Goal: Task Accomplishment & Management: Manage account settings

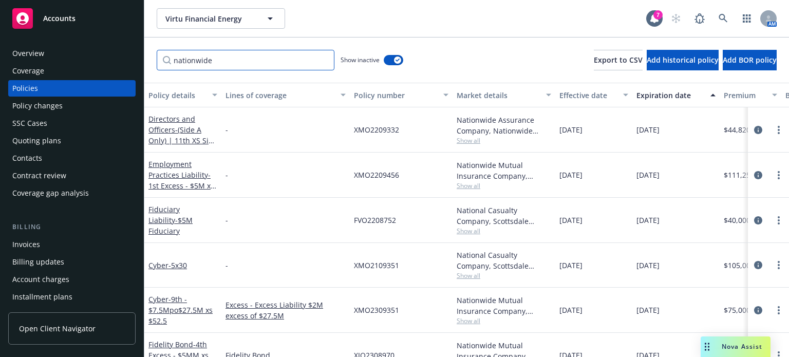
click at [227, 60] on input "nationwide" at bounding box center [246, 60] width 178 height 21
drag, startPoint x: 227, startPoint y: 61, endPoint x: 69, endPoint y: 50, distance: 158.0
click at [69, 50] on div "Accounts Overview Coverage Policies Policy changes SSC Cases Quoting plans Cont…" at bounding box center [394, 178] width 789 height 357
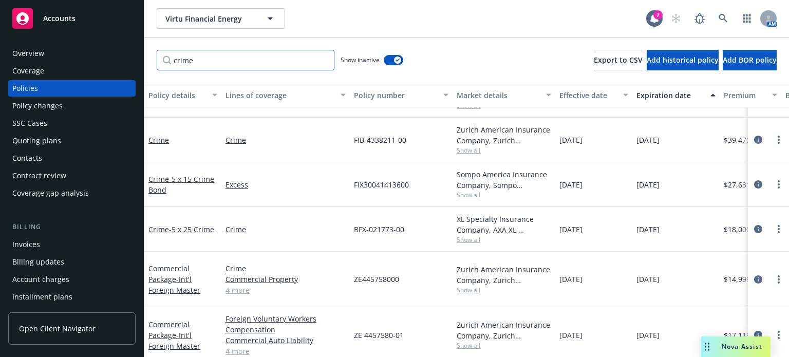
scroll to position [51, 0]
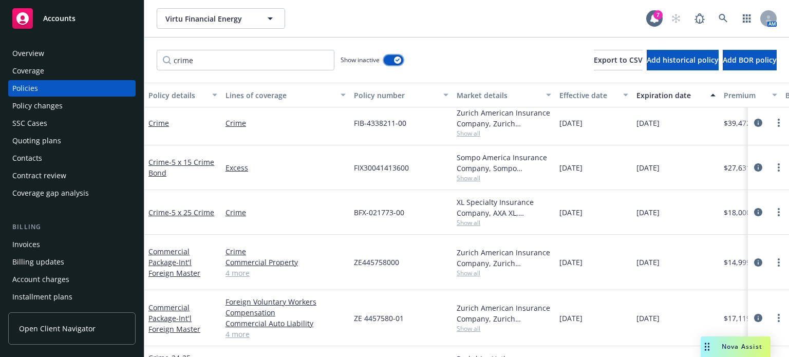
click at [397, 57] on div "button" at bounding box center [397, 59] width 7 height 7
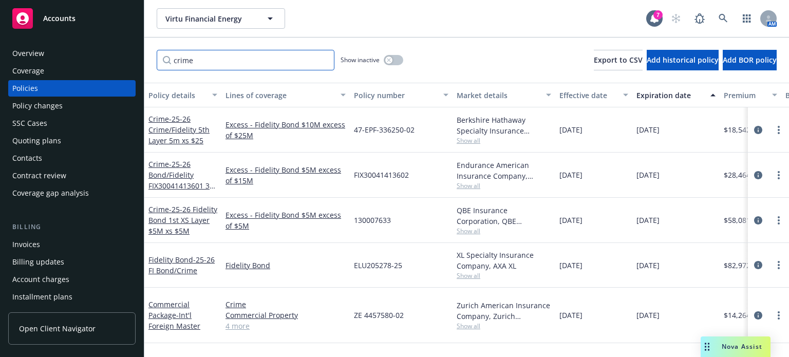
drag, startPoint x: 205, startPoint y: 60, endPoint x: 131, endPoint y: 52, distance: 74.9
click at [131, 52] on div "Accounts Overview Coverage Policies Policy changes SSC Cases Quoting plans Cont…" at bounding box center [394, 178] width 789 height 357
click at [195, 65] on input "crime" at bounding box center [246, 60] width 178 height 21
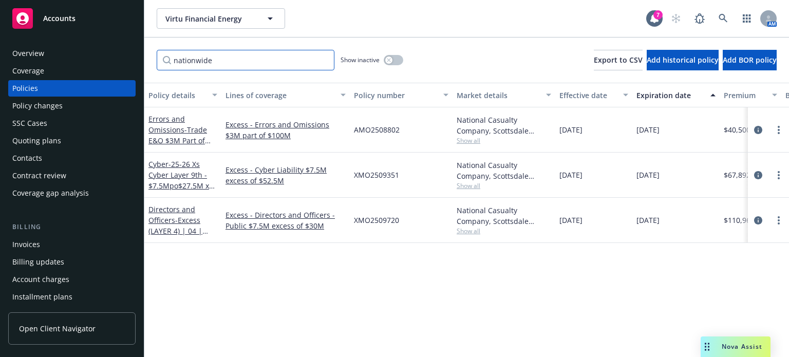
type input "nationwide"
click at [719, 18] on icon at bounding box center [723, 18] width 9 height 9
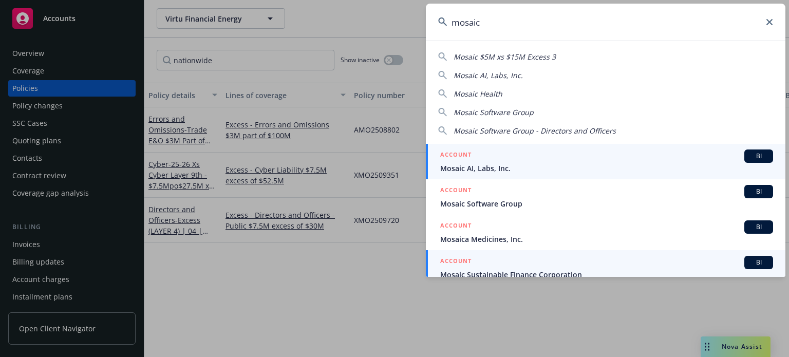
type input "mosaic"
click at [494, 266] on div "ACCOUNT BI Mosaic Sustainable Finance Corporation" at bounding box center [606, 268] width 333 height 24
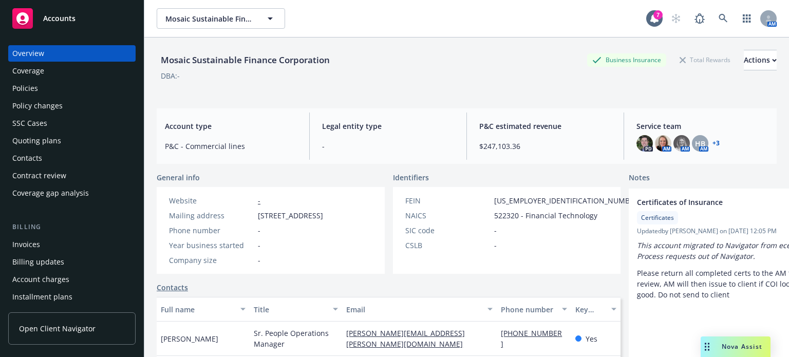
click at [35, 89] on div "Policies" at bounding box center [25, 88] width 26 height 16
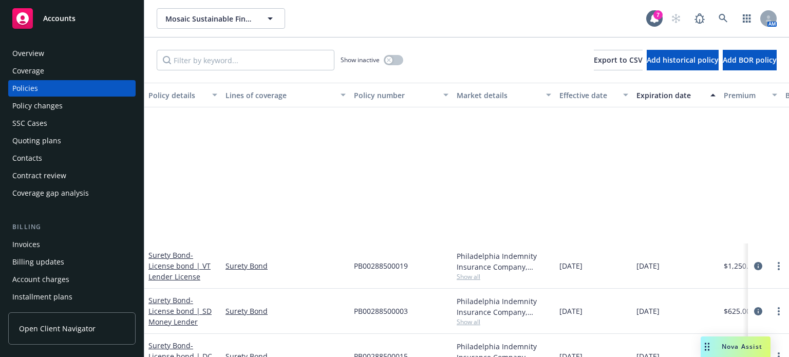
scroll to position [925, 0]
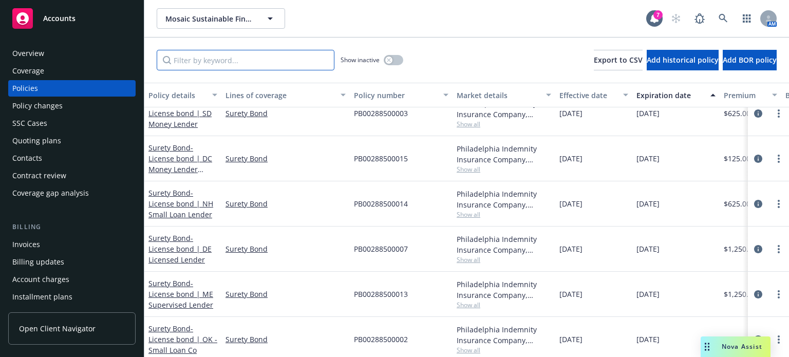
click at [199, 60] on input "Filter by keyword..." at bounding box center [246, 60] width 178 height 21
type input "cna"
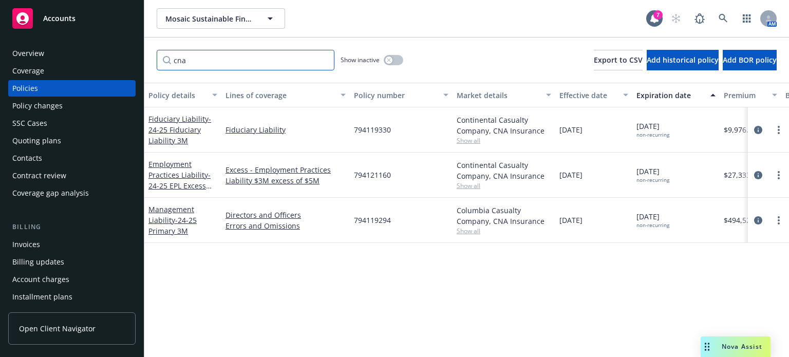
scroll to position [0, 0]
click at [176, 217] on span "- 24-25 Primary 3M" at bounding box center [172, 225] width 48 height 21
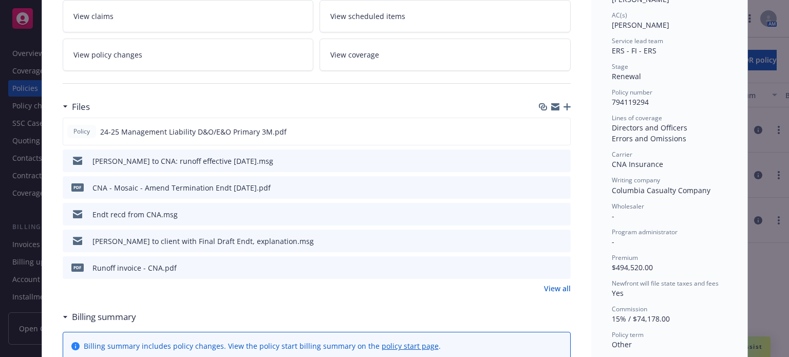
scroll to position [205, 0]
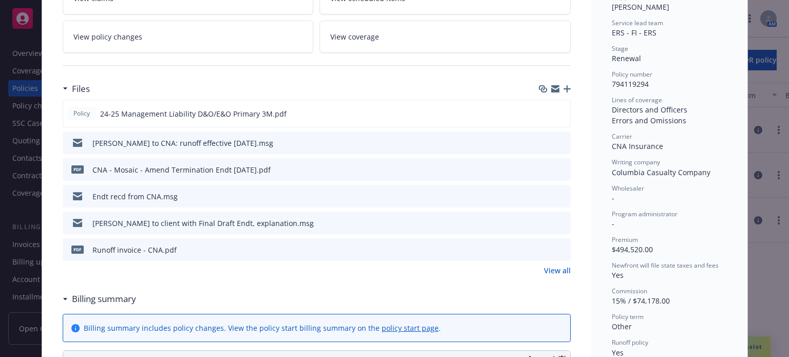
click at [566, 88] on icon "button" at bounding box center [566, 88] width 7 height 7
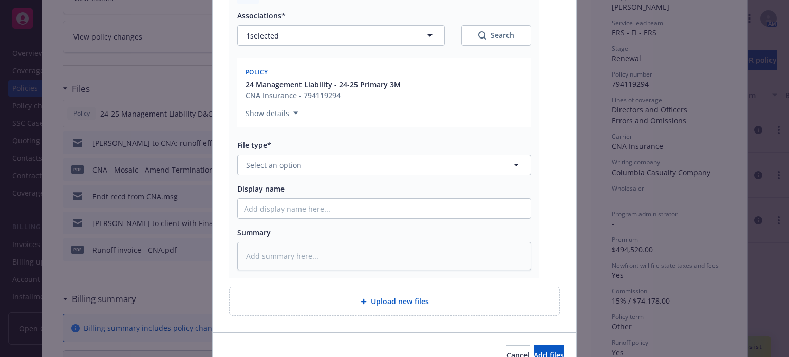
scroll to position [154, 0]
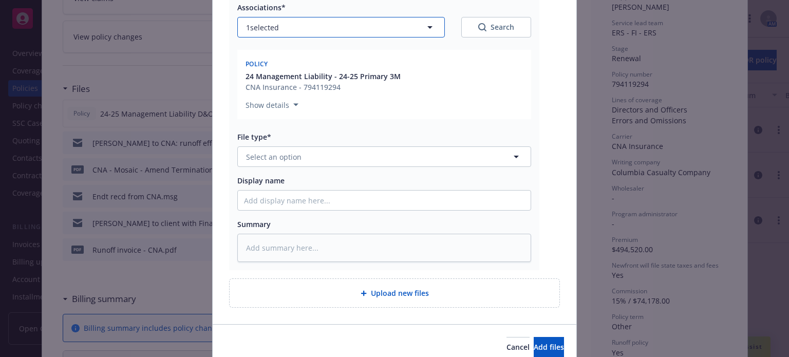
click at [289, 26] on button "1 selected" at bounding box center [341, 27] width 208 height 21
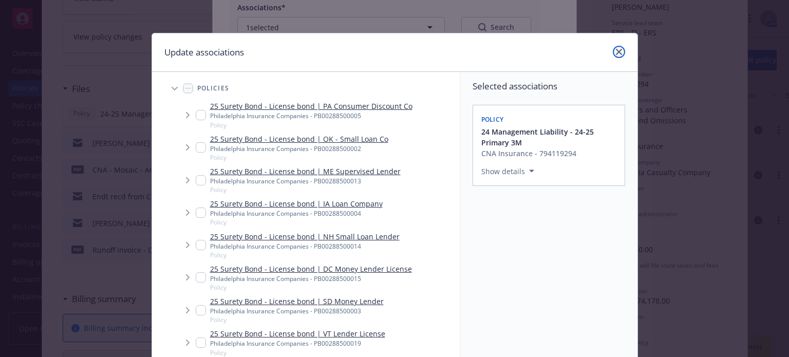
click at [616, 56] on link "close" at bounding box center [619, 52] width 12 height 12
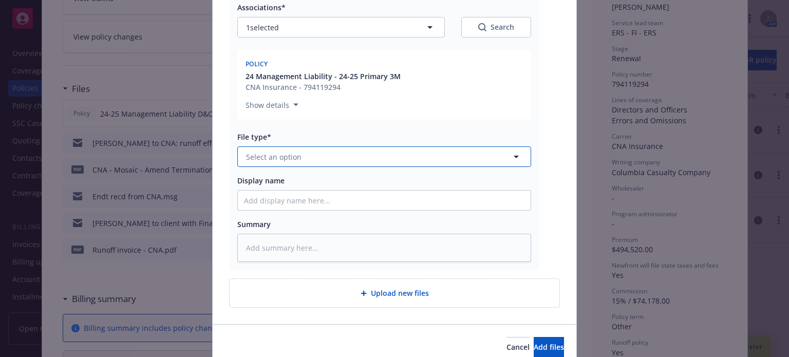
click at [357, 158] on button "Select an option" at bounding box center [384, 156] width 294 height 21
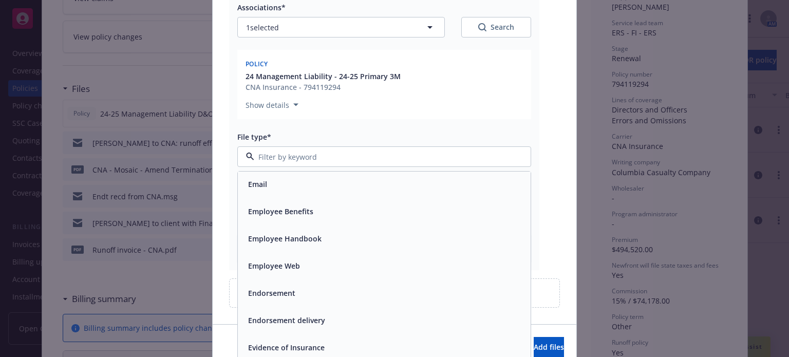
scroll to position [1687, 0]
click at [297, 273] on div "Endorsement" at bounding box center [384, 267] width 280 height 15
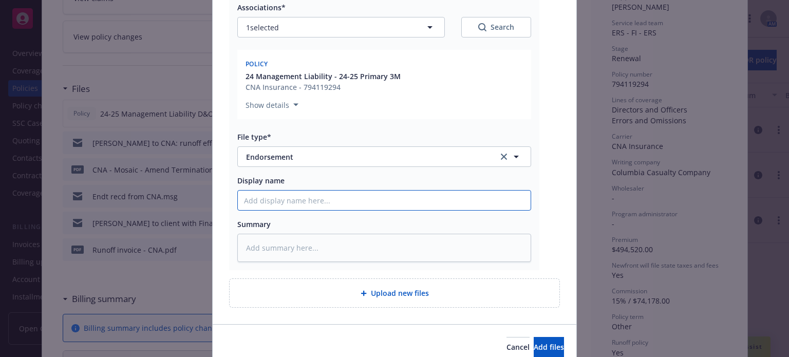
click at [292, 203] on input "Display name" at bounding box center [384, 201] width 293 height 20
type textarea "x"
type input "R"
type textarea "x"
type input "Re"
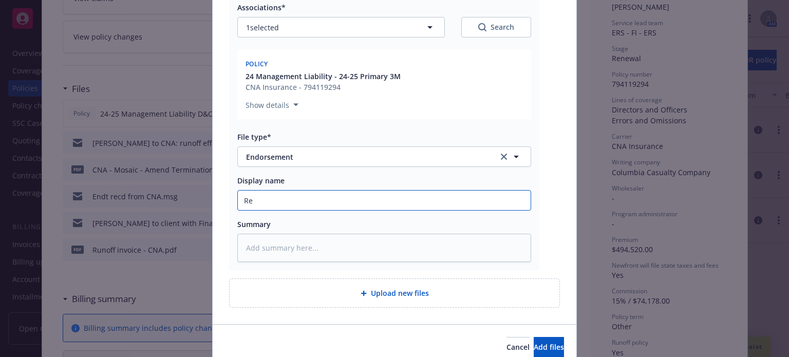
type textarea "x"
type input "Rev"
type textarea "x"
type input "Revi"
type textarea "x"
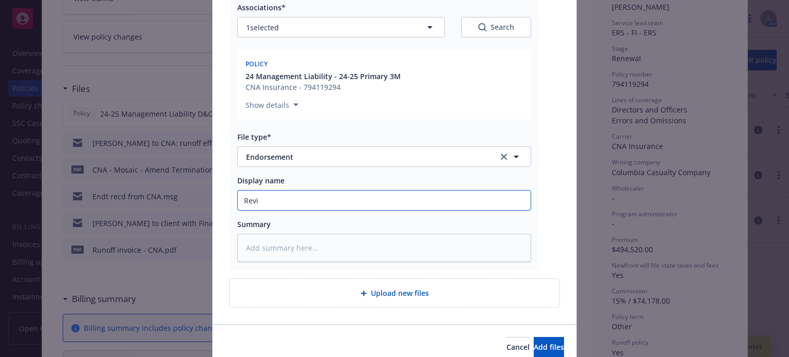
type input "[PERSON_NAME]"
type textarea "x"
type input "Revise"
type textarea "x"
type input "Revised"
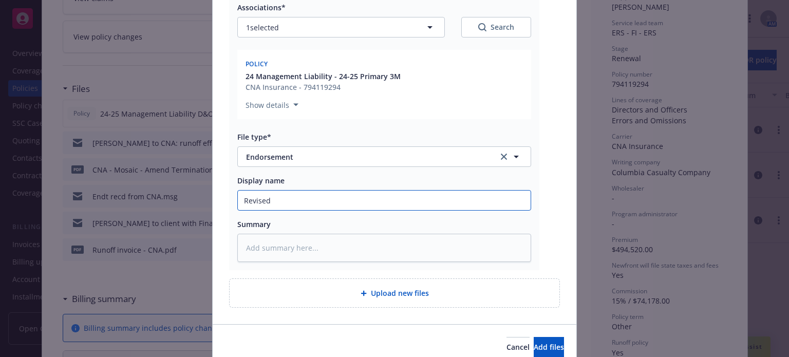
type textarea "x"
type input "Revised"
type textarea "x"
type input "Revised D"
type textarea "x"
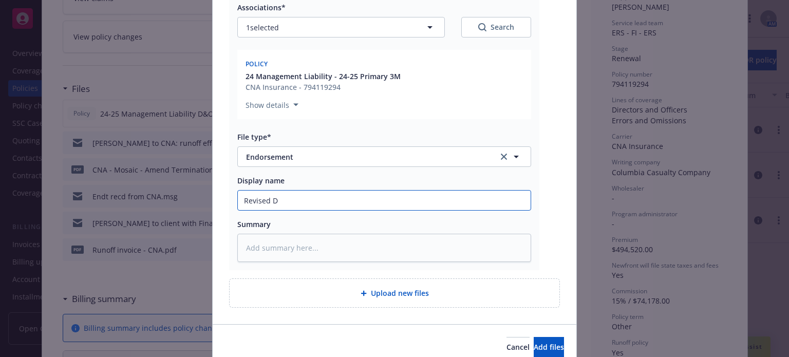
type input "Revised De"
type textarea "x"
type input "Revised Def"
type textarea "x"
type input "Revised Def."
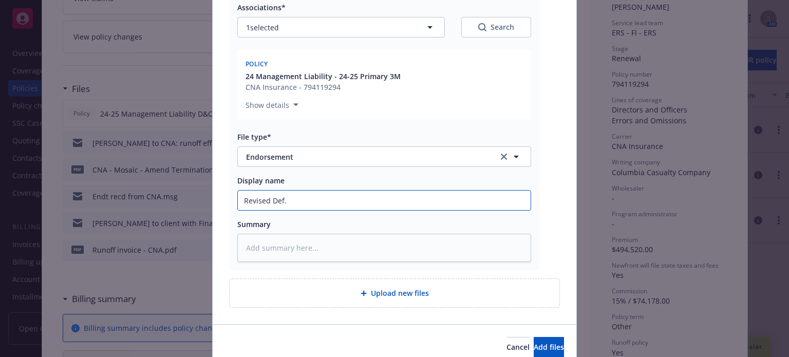
type textarea "x"
type input "Revised Def. o"
type textarea "x"
type input "Revised Def. of"
type textarea "x"
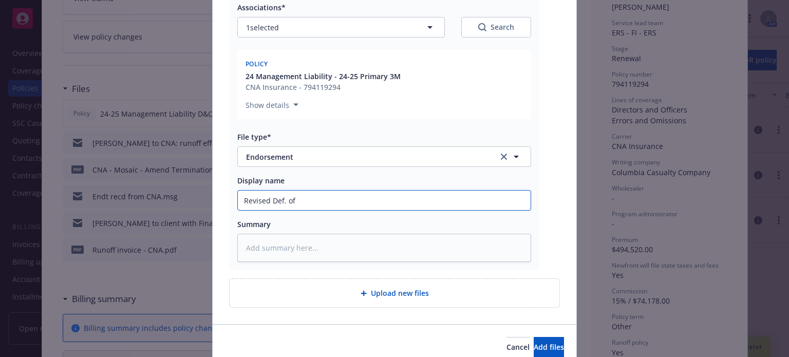
type input "Revised Def. of"
type textarea "x"
type input "Revised Def. of E"
type textarea "x"
type input "Revised Def. of Ex"
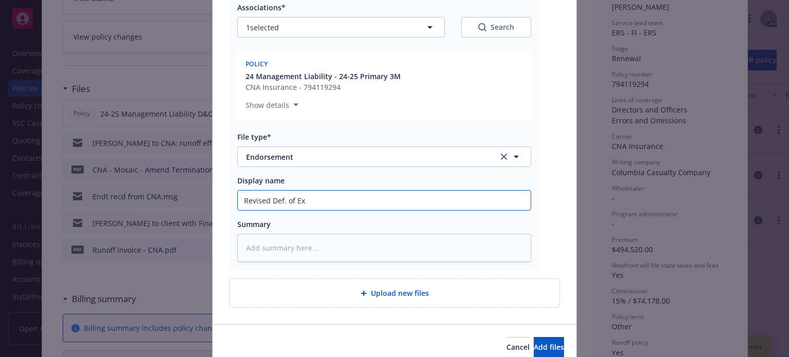
type textarea "x"
type input "Revised Def. of Exe"
type textarea "x"
type input "Revised Def. of Exec"
type textarea "x"
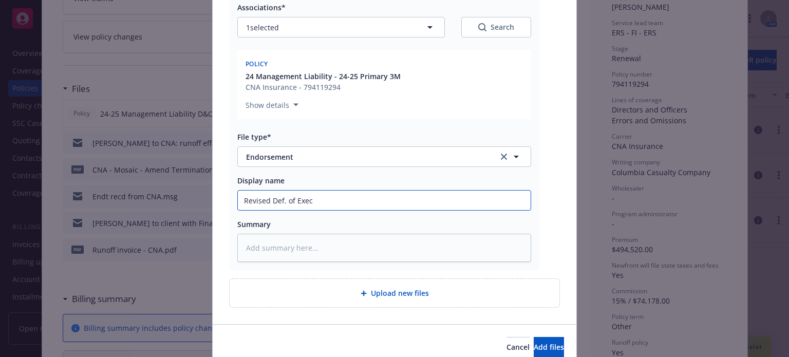
type input "Revised Def. of Exec"
type textarea "x"
type input "Revised Def. of Exec ("
type textarea "x"
type input "Revised Def. of Exec (P"
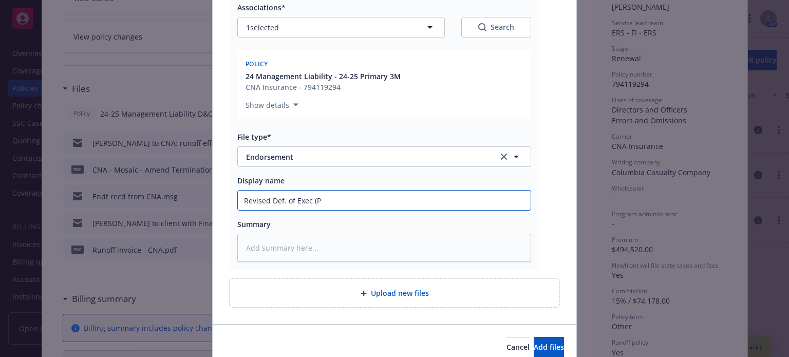
type textarea "x"
type input "Revised Def. of Exec (Pla"
type textarea "x"
type input "Revised Def. of Exec (Plan"
type textarea "x"
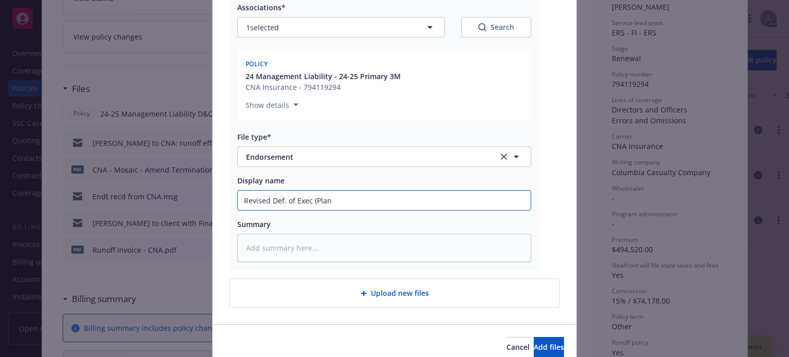
type input "Revised Def. of Exec (Plan"
type textarea "x"
type input "Revised Def. of Exec (Plan A"
type textarea "x"
type input "Revised Def. of Exec (Plan Ad"
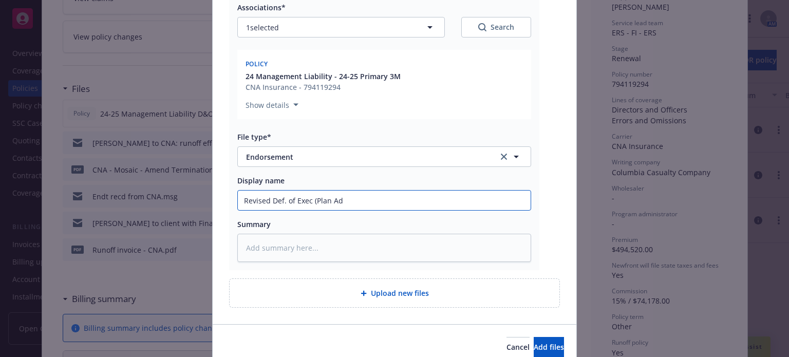
type textarea "x"
type input "Revised Def. of Exec (Plan Adm"
type textarea "x"
type input "Revised Def. of Exec (Plan Admi"
type textarea "x"
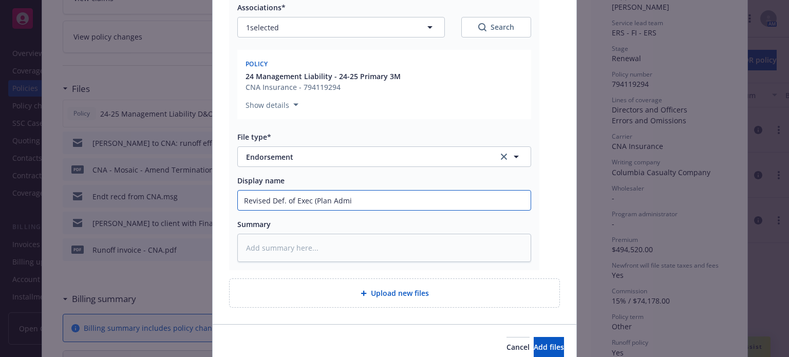
type input "Revised Def. of Exec (Plan Admin"
type textarea "x"
type input "Revised Def. of Exec (Plan Admin"
type textarea "x"
type input "Revised Def. of Exec (Plan Admin a"
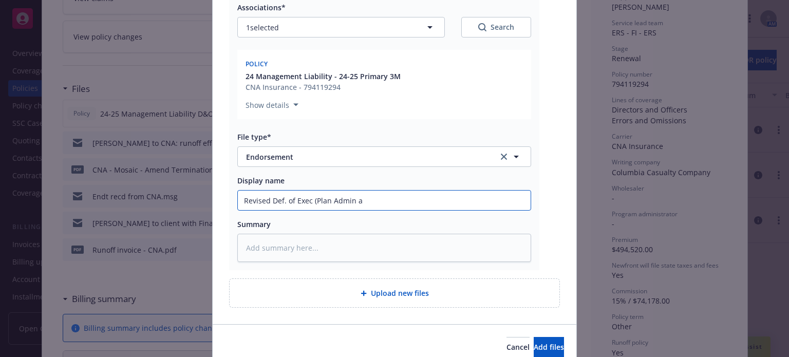
type textarea "x"
type input "Revised Def. of Exec (Plan Admin ad"
type textarea "x"
type input "Revised Def. of Exec (Plan Admin adde"
type textarea "x"
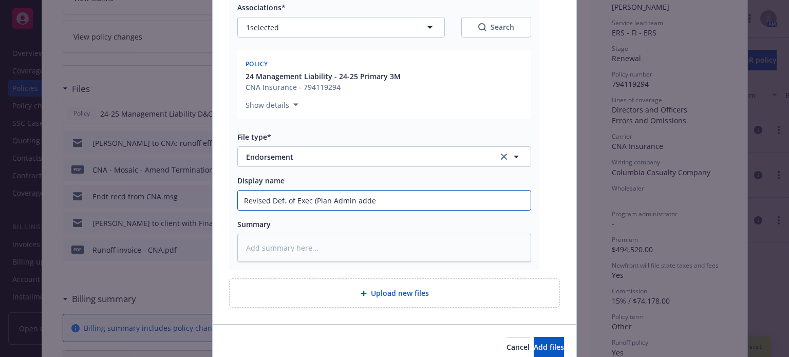
type input "Revised Def. of Exec (Plan Admin added"
type textarea "x"
type input "Revised Def. of Exec (Plan Admin added)"
click at [348, 199] on input "Revised Def. of Exec (Plan Admin added)" at bounding box center [384, 201] width 293 height 20
type textarea "x"
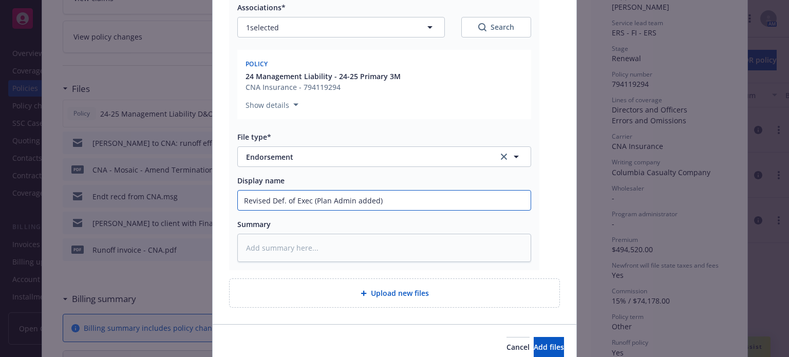
type input "Revised Def. of Exec (Plan Admin added)"
type textarea "x"
type input "Revised Def. of Exec (Plan Admin & added)"
type textarea "x"
type input "Revised Def. of Exec (Plan Admin & C added)"
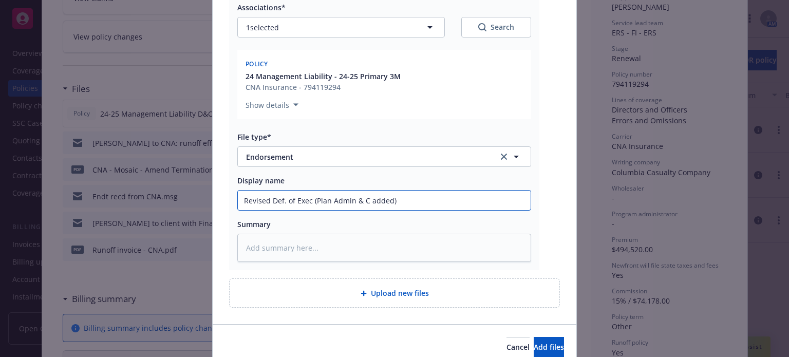
type textarea "x"
type input "Revised Def. of Exec (Plan Admin & Ch added)"
type textarea "x"
type input "Revised Def. of Exec (Plan Admin & Chi added)"
type textarea "x"
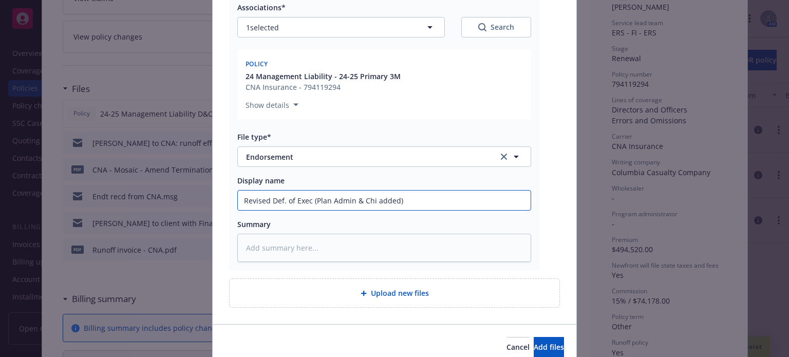
type input "Revised Def. of Exec (Plan Admin & Chie added)"
type textarea "x"
type input "Revised Def. of Exec (Plan Admin & Chief added)"
type textarea "x"
type input "Revised Def. of Exec (Plan Admin & Chief added)"
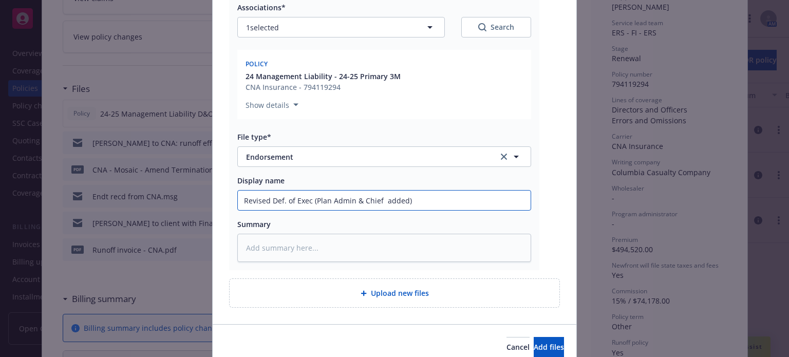
type textarea "x"
type input "Revised Def. of Exec (Plan Admin & Chief R added)"
type textarea "x"
type input "Revised Def. of Exec (Plan Admin & Chief Re added)"
type textarea "x"
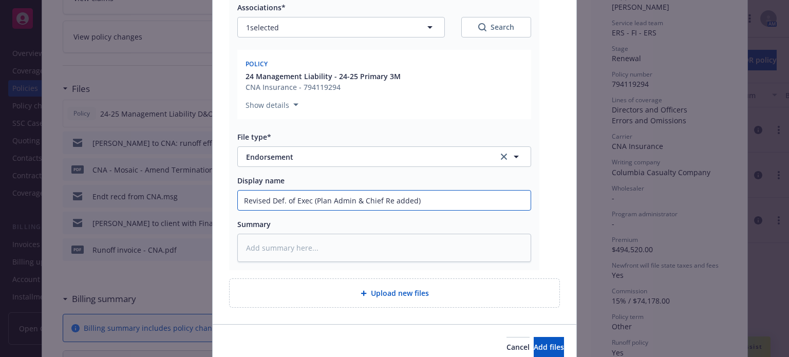
type input "Revised Def. of Exec (Plan Admin & Chief Res added)"
type textarea "x"
type input "Revised Def. of Exec (Plan Admin & Chief Rest added)"
type textarea "x"
type input "Revised Def. of Exec (Plan Admin & Chief Restr added)"
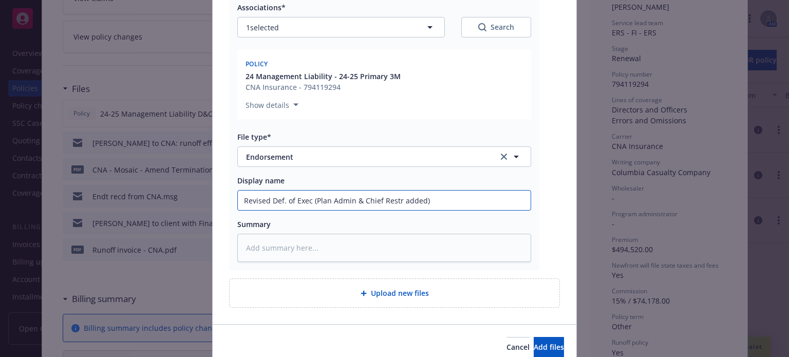
type textarea "x"
type input "Revised Def. of Exec (Plan Admin & Chief Restru added)"
type textarea "x"
type input "Revised Def. of Exec (Plan Admin & Chief Restruc added)"
type textarea "x"
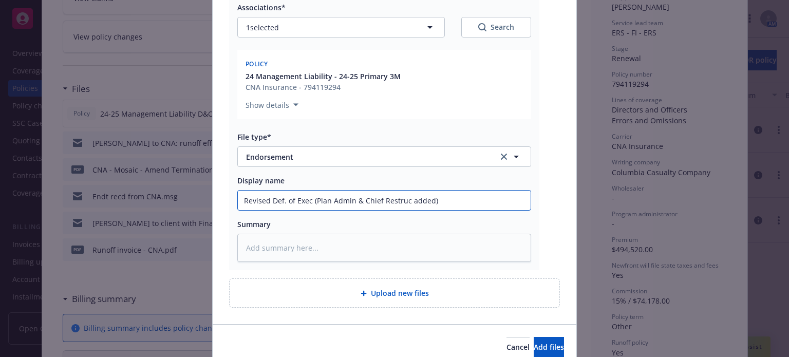
type input "Revised Def. of Exec (Plan Admin & Chief Restruct added)"
type textarea "x"
type input "Revised Def. of Exec (Plan Admin & Chief Restructu added)"
type textarea "x"
type input "Revised Def. of Exec (Plan Admin & Chief Restructur added)"
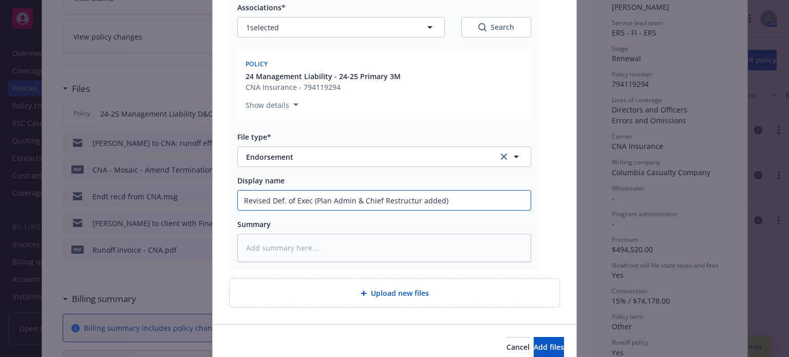
type textarea "x"
type input "Revised Def. of Exec (Plan Admin & Chief Restructuri added)"
type textarea "x"
type input "Revised Def. of Exec (Plan Admin & Chief Restructurin added)"
type textarea "x"
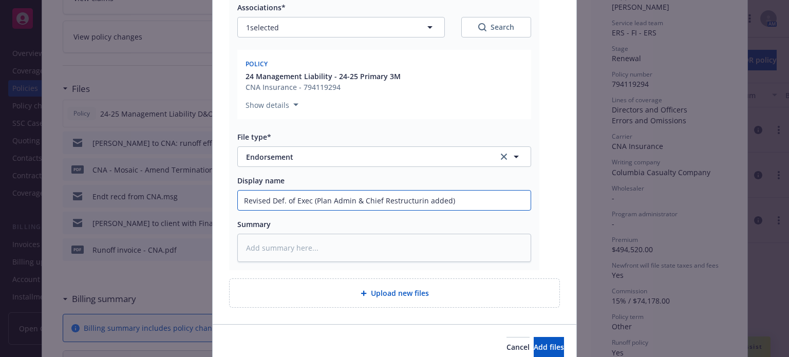
type input "Revised Def. of Exec (Plan Admin & Chief Restructuring added)"
type textarea "x"
type input "Revised Def. of Exec (Plan Admin & Chief Restructuring added)"
type textarea "x"
type input "Revised Def. of Exec (Plan Admin & Chief Restructuring O added)"
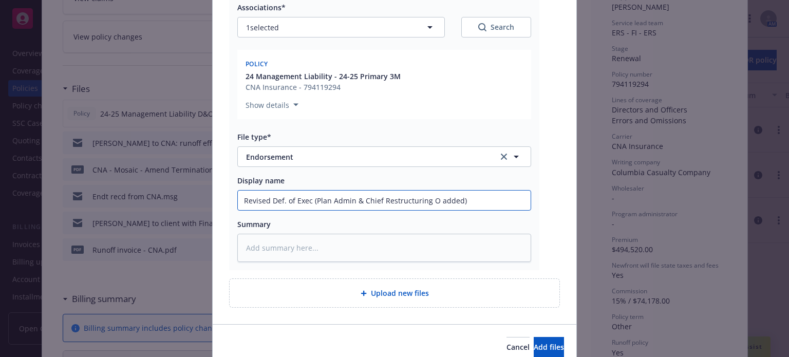
type textarea "x"
type input "Revised Def. of Exec (Plan Admin & Chief Restructuring Of added)"
type textarea "x"
type input "Revised Def. of Exec (Plan Admin & Chief Restructuring Off added)"
type textarea "x"
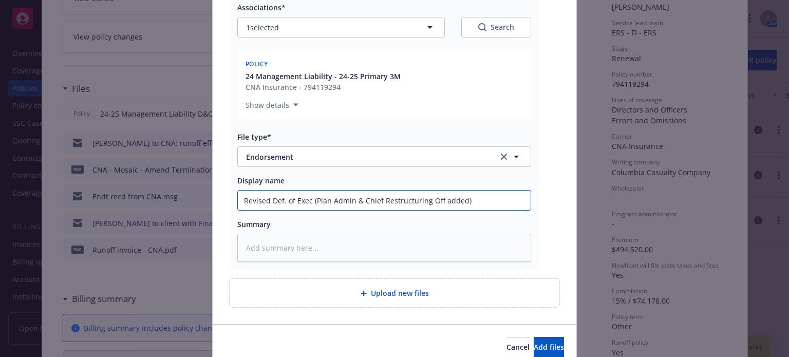
type input "Revised Def. of Exec (Plan Admin & Chief Restructuring Offi added)"
type textarea "x"
type input "Revised Def. of Exec (Plan Admin & Chief Restructuring Offic added)"
type textarea "x"
type input "Revised Def. of Exec (Plan Admin & Chief Restructuring Office added)"
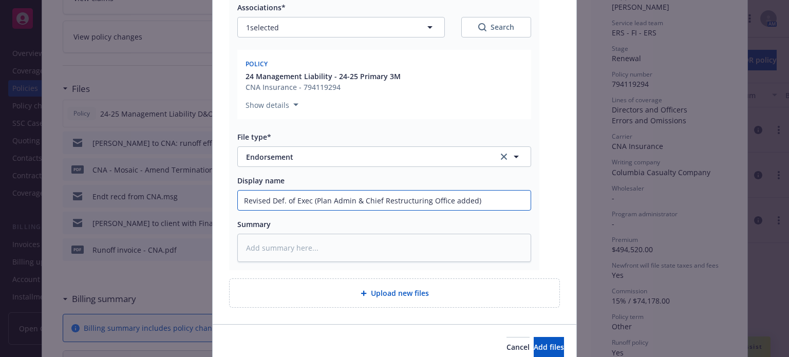
type textarea "x"
type input "Revised Def. of Exec (Plan Admin & Chief Restructuring Officer added)"
click at [534, 346] on span "Add files" at bounding box center [549, 347] width 30 height 10
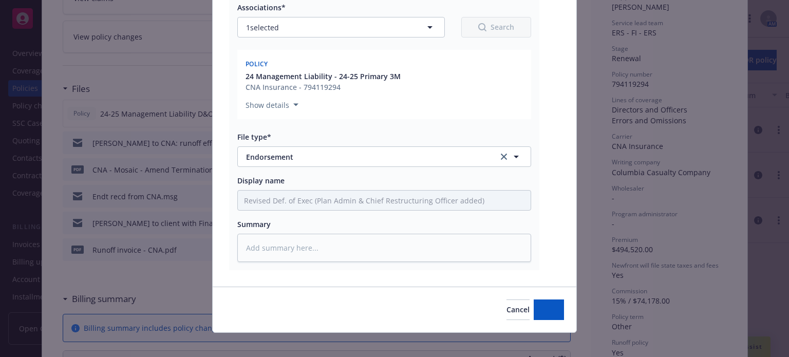
type textarea "x"
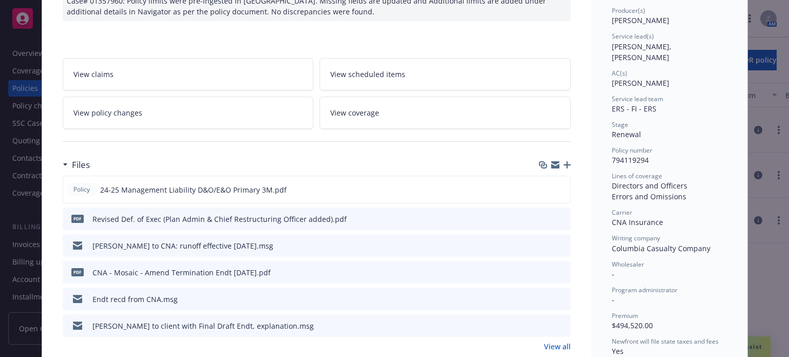
scroll to position [154, 0]
